Goal: Task Accomplishment & Management: Use online tool/utility

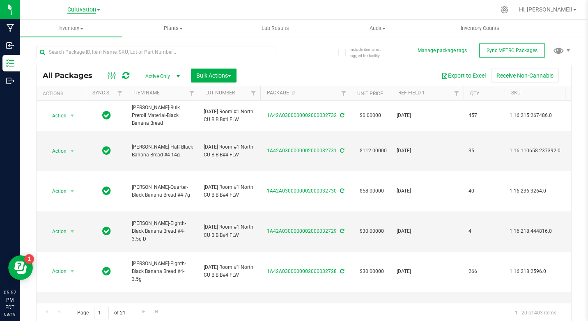
click at [76, 11] on span "Cultivation" at bounding box center [81, 9] width 29 height 7
click at [62, 28] on link "Cultivation" at bounding box center [84, 28] width 120 height 11
click at [215, 74] on span "Bulk Actions" at bounding box center [213, 75] width 35 height 7
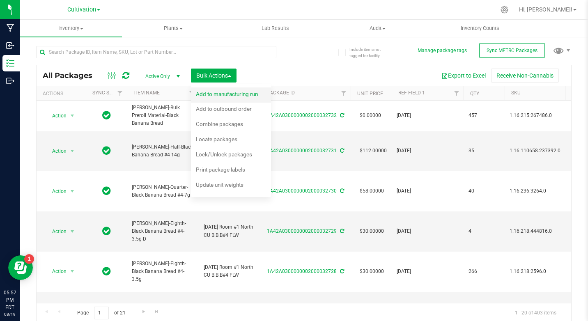
click at [203, 88] on li "Add to manufacturing run" at bounding box center [231, 94] width 80 height 15
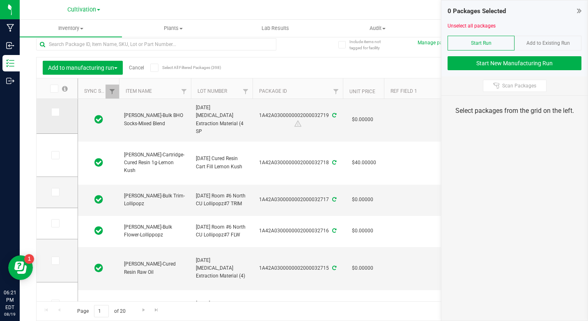
scroll to position [580, 0]
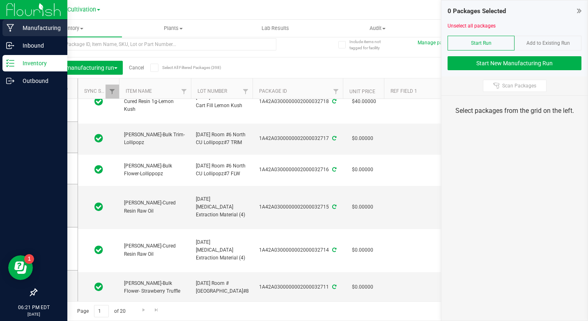
click at [14, 24] on p "Manufacturing" at bounding box center [38, 28] width 49 height 10
